Goal: Information Seeking & Learning: Learn about a topic

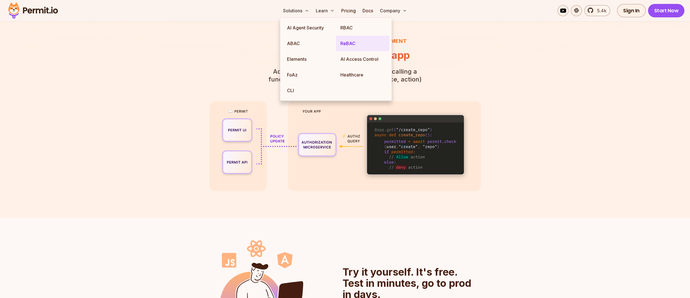
click at [352, 40] on link "ReBAC" at bounding box center [362, 44] width 53 height 16
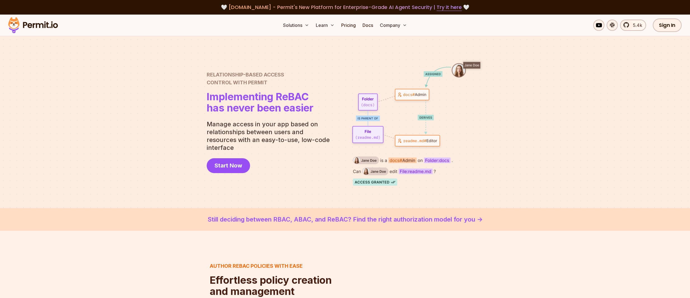
click at [154, 127] on div at bounding box center [345, 122] width 690 height 172
click at [352, 27] on link "Pricing" at bounding box center [348, 25] width 19 height 11
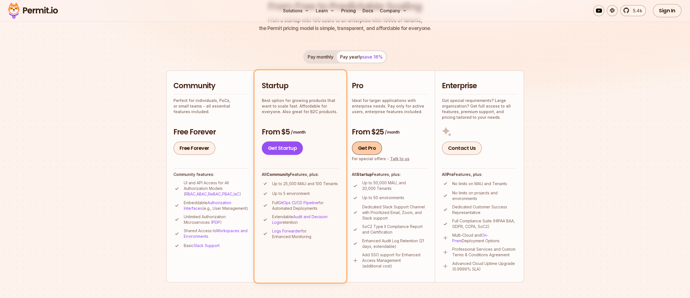
scroll to position [73, 0]
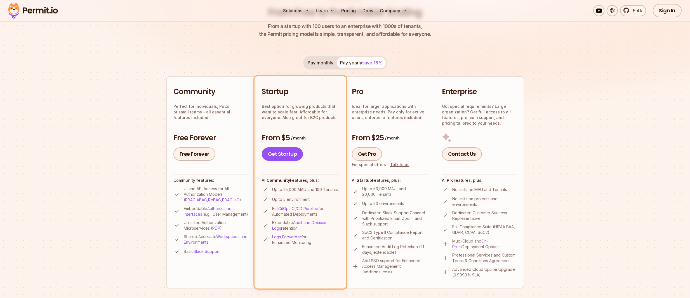
click at [321, 60] on button "Pay monthly" at bounding box center [320, 62] width 32 height 11
click at [366, 62] on span "save 18%" at bounding box center [372, 63] width 20 height 6
click at [391, 104] on p "Ideal for larger applications with enterprise needs. Pay only for active users,…" at bounding box center [390, 111] width 76 height 17
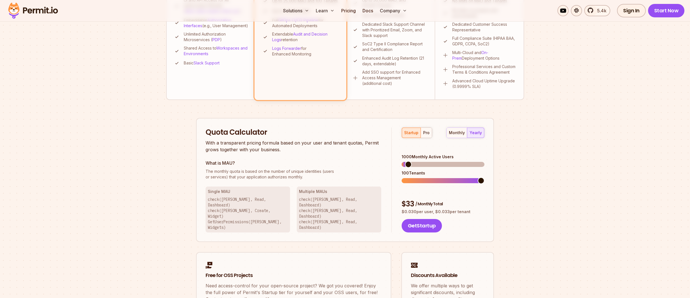
scroll to position [267, 0]
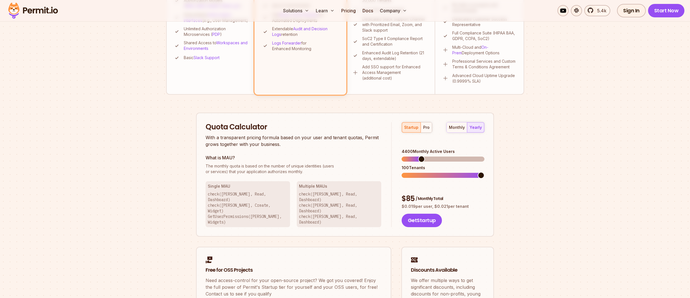
click at [419, 156] on span at bounding box center [421, 159] width 7 height 7
click at [423, 124] on div "pro" at bounding box center [426, 127] width 6 height 6
click at [408, 129] on div "startup" at bounding box center [411, 127] width 14 height 6
click at [426, 127] on div "pro" at bounding box center [426, 127] width 6 height 6
click at [463, 126] on div "monthly" at bounding box center [457, 127] width 16 height 6
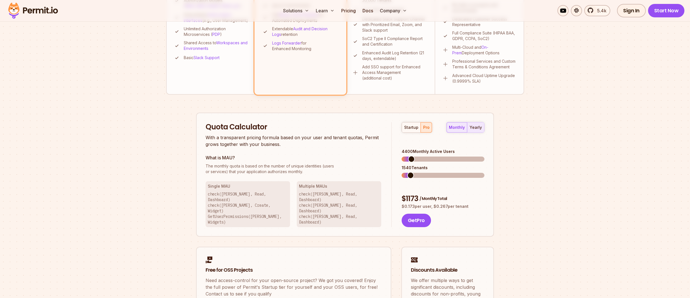
click at [480, 126] on div "yearly" at bounding box center [476, 127] width 12 height 6
click at [484, 156] on span at bounding box center [481, 159] width 7 height 7
click at [469, 172] on span at bounding box center [467, 175] width 7 height 7
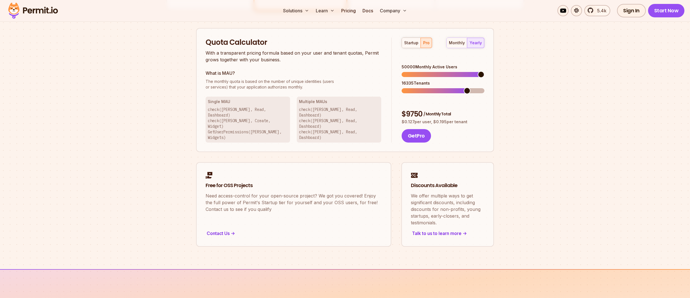
scroll to position [425, 0]
